Goal: Download file/media

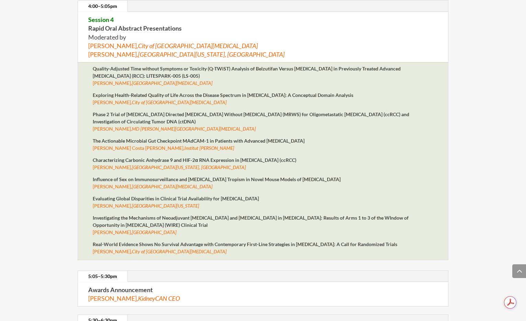
click at [159, 242] on strong "Real-World Evidence Shows No Survival Advantage with Contemporary First-Line St…" at bounding box center [245, 244] width 305 height 6
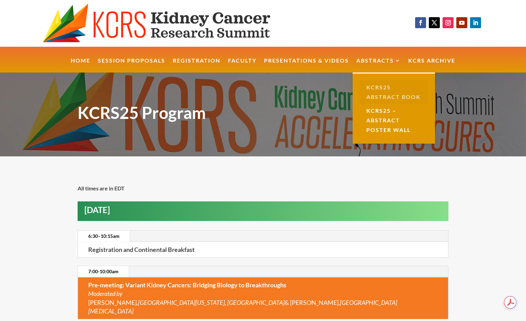
click at [376, 93] on link "KCRS25 Abstract Book" at bounding box center [394, 91] width 69 height 23
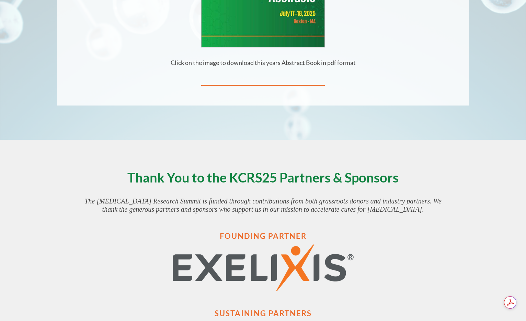
scroll to position [228, 0]
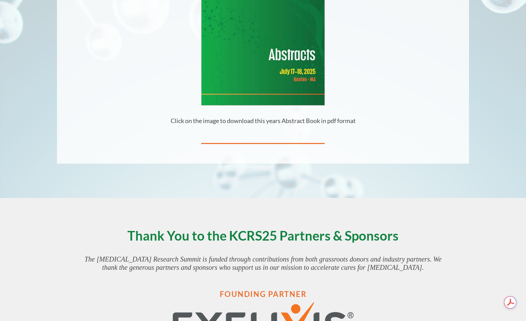
click at [261, 68] on img at bounding box center [263, 25] width 123 height 159
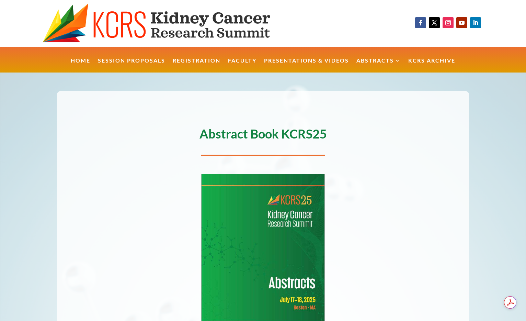
scroll to position [0, 0]
